Goal: Task Accomplishment & Management: Manage account settings

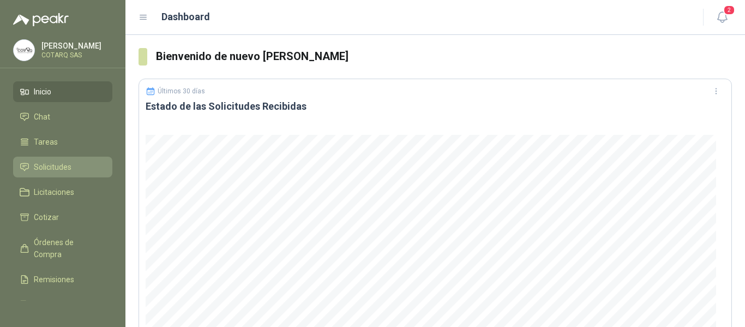
click at [61, 165] on span "Solicitudes" at bounding box center [53, 167] width 38 height 12
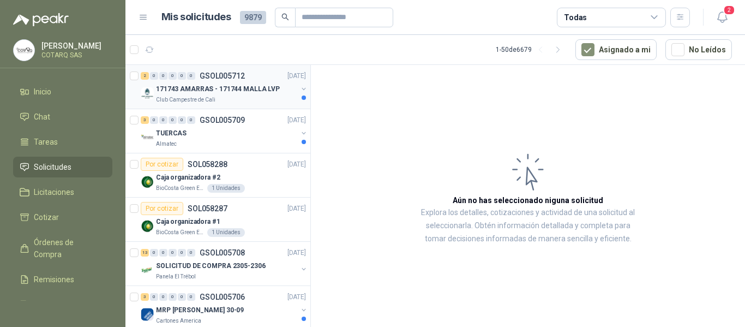
click at [213, 93] on p "171743 AMARRAS - 171744 MALLA LVP" at bounding box center [218, 89] width 124 height 10
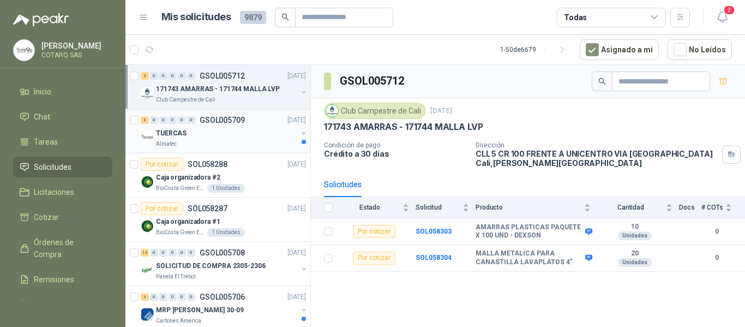
click at [228, 134] on div "TUERCAS" at bounding box center [226, 133] width 141 height 13
